Goal: Task Accomplishment & Management: Use online tool/utility

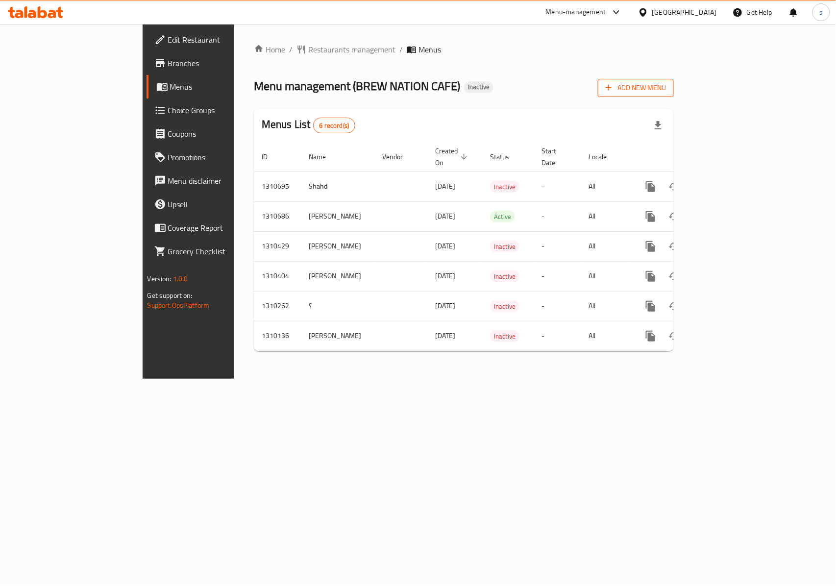
click at [666, 93] on span "Add New Menu" at bounding box center [636, 88] width 60 height 12
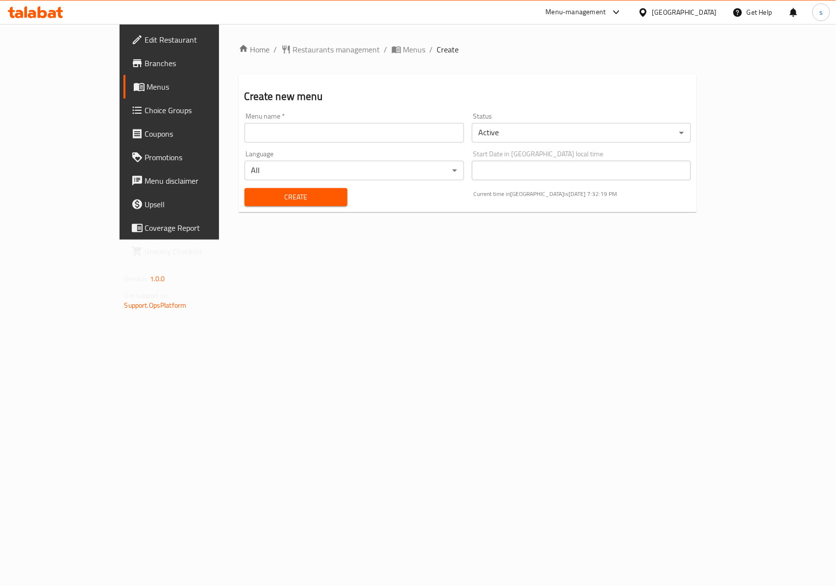
click at [244, 121] on div "Menu name   * Menu name *" at bounding box center [353, 128] width 219 height 30
click at [244, 135] on input "text" at bounding box center [353, 133] width 219 height 20
type input "\"
type input "[PERSON_NAME]"
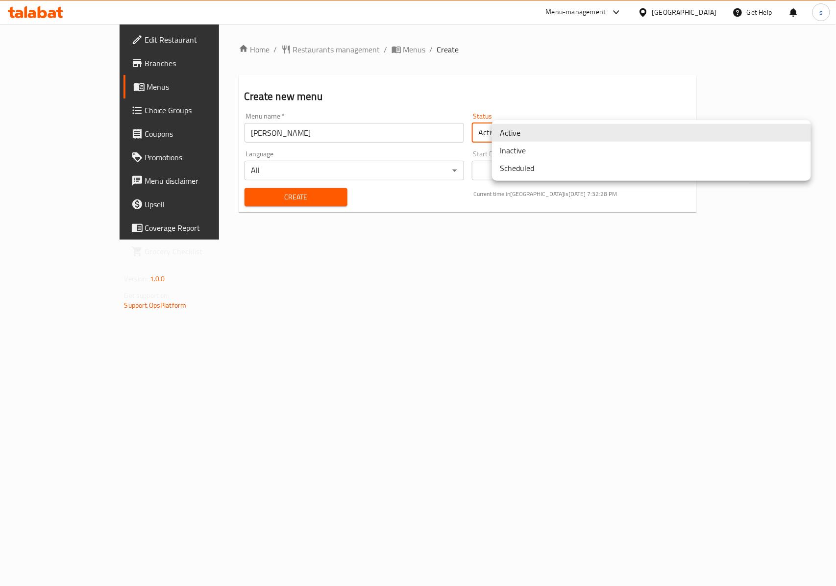
click at [510, 130] on body "​ Menu-management [GEOGRAPHIC_DATA] Get Help s Edit Restaurant Branches Menus C…" at bounding box center [418, 305] width 836 height 562
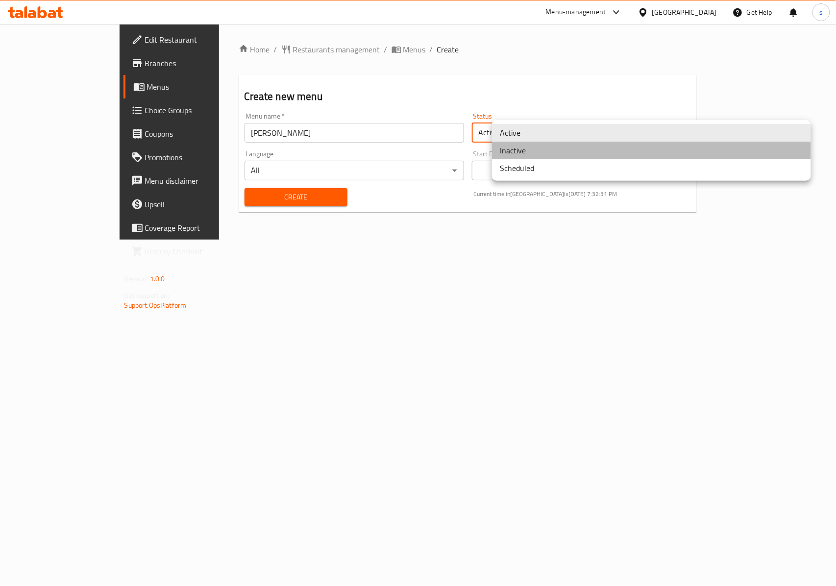
click at [511, 145] on li "Inactive" at bounding box center [651, 151] width 319 height 18
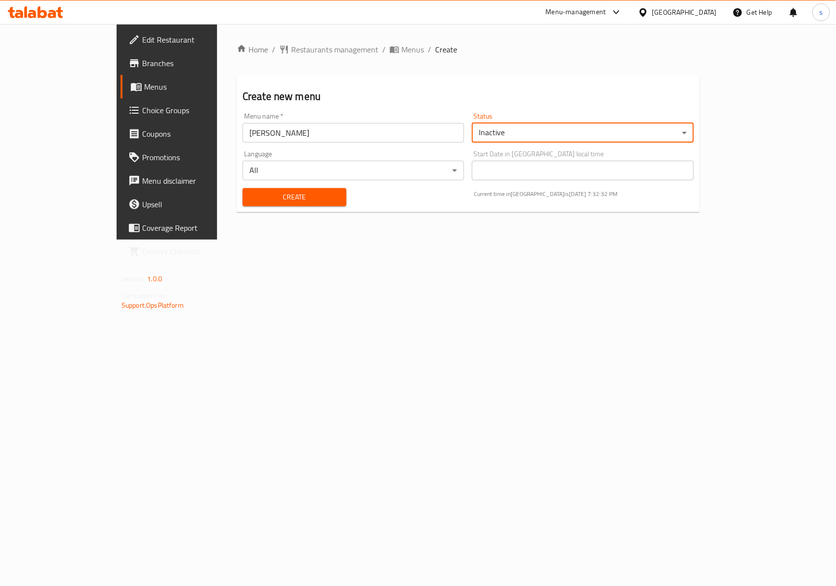
click at [266, 194] on span "Create" at bounding box center [294, 197] width 88 height 12
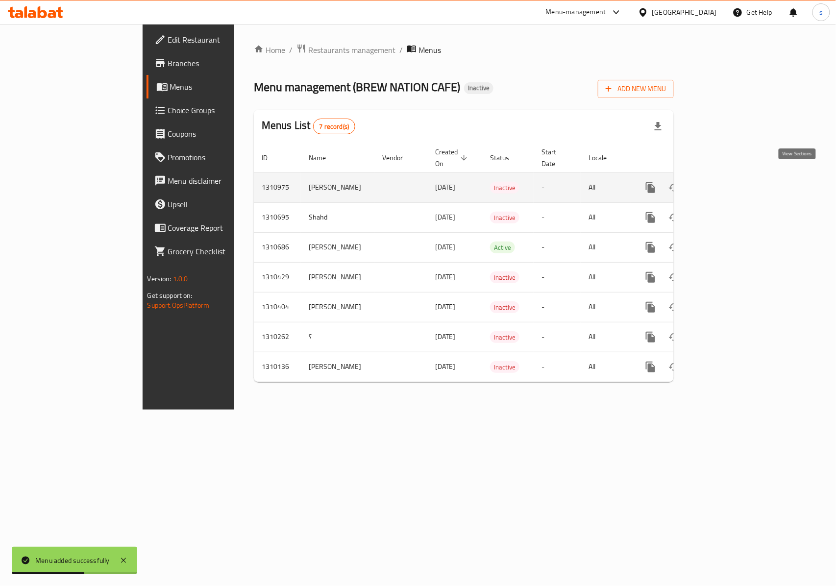
click at [726, 183] on icon "enhanced table" at bounding box center [721, 187] width 9 height 9
